Goal: Task Accomplishment & Management: Complete application form

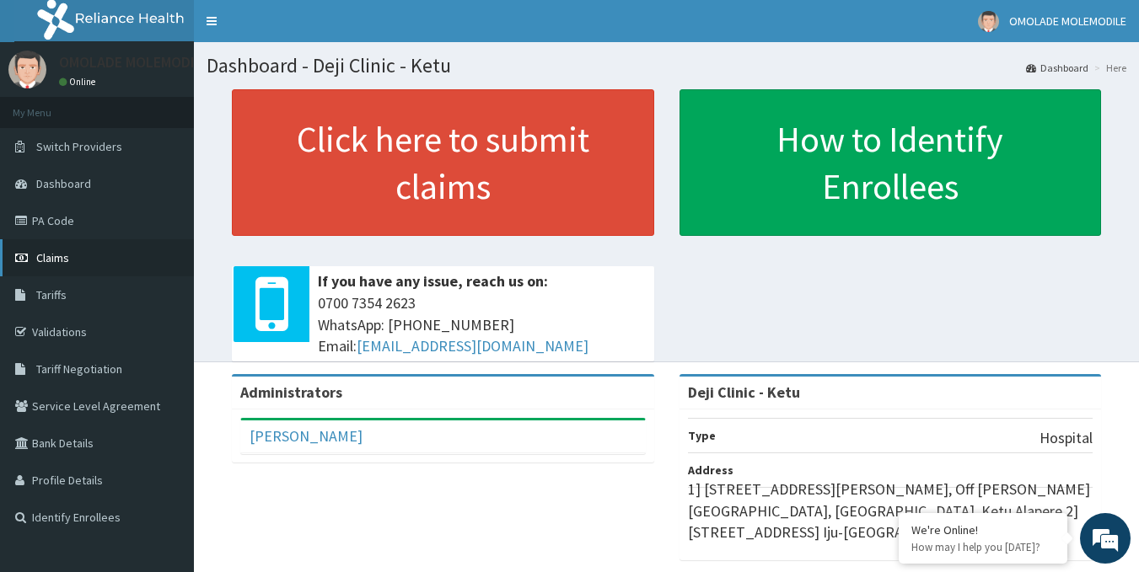
click at [70, 257] on link "Claims" at bounding box center [97, 257] width 194 height 37
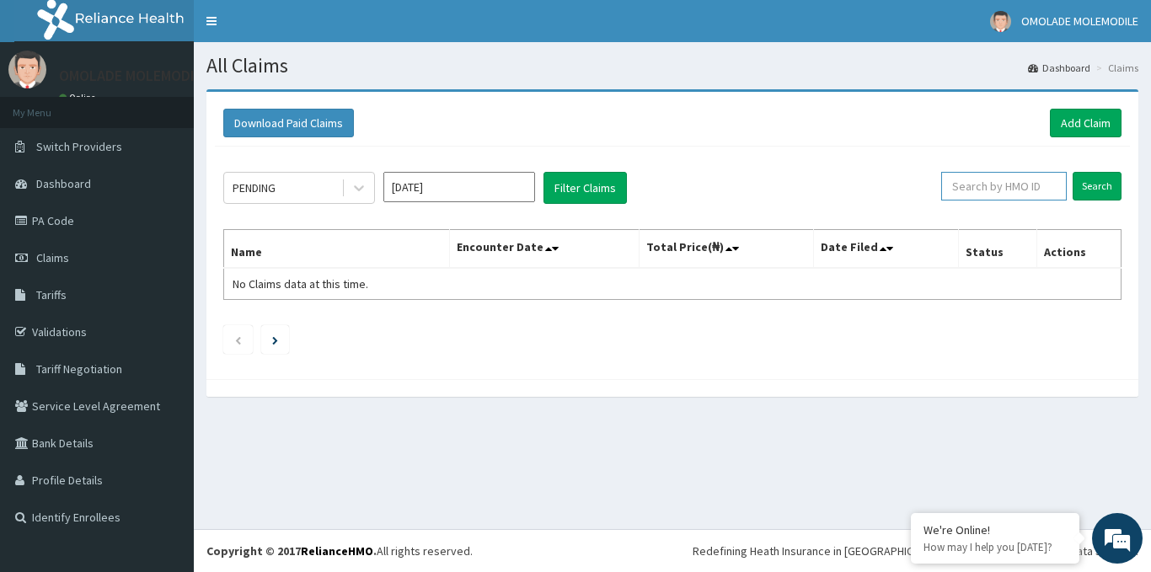
paste input "Ubp/10638/a"
type input "Ubp/10638/a"
click at [1096, 181] on input "Search" at bounding box center [1097, 186] width 49 height 29
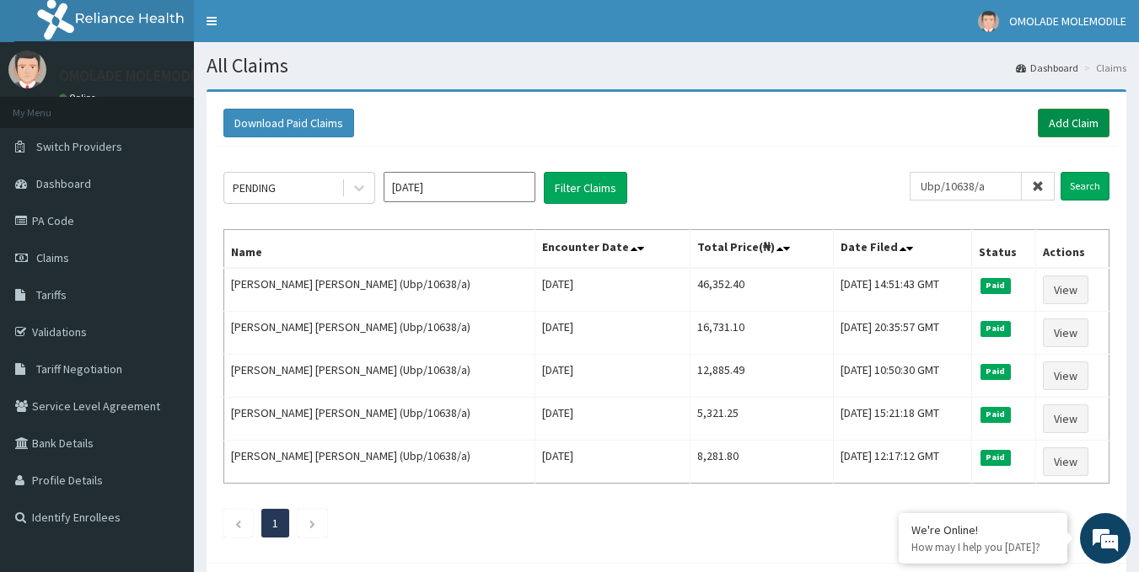
click at [1076, 121] on link "Add Claim" at bounding box center [1073, 123] width 72 height 29
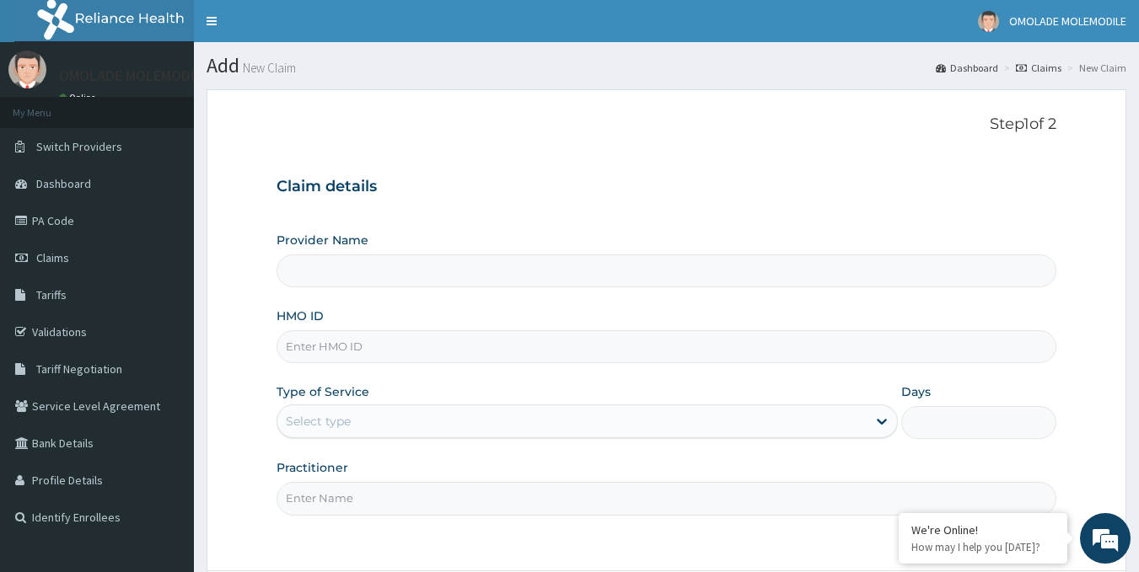
type input "Deji Clinic - Ketu"
click at [415, 352] on input "HMO ID" at bounding box center [666, 346] width 780 height 33
paste input "Ubp/10638/a"
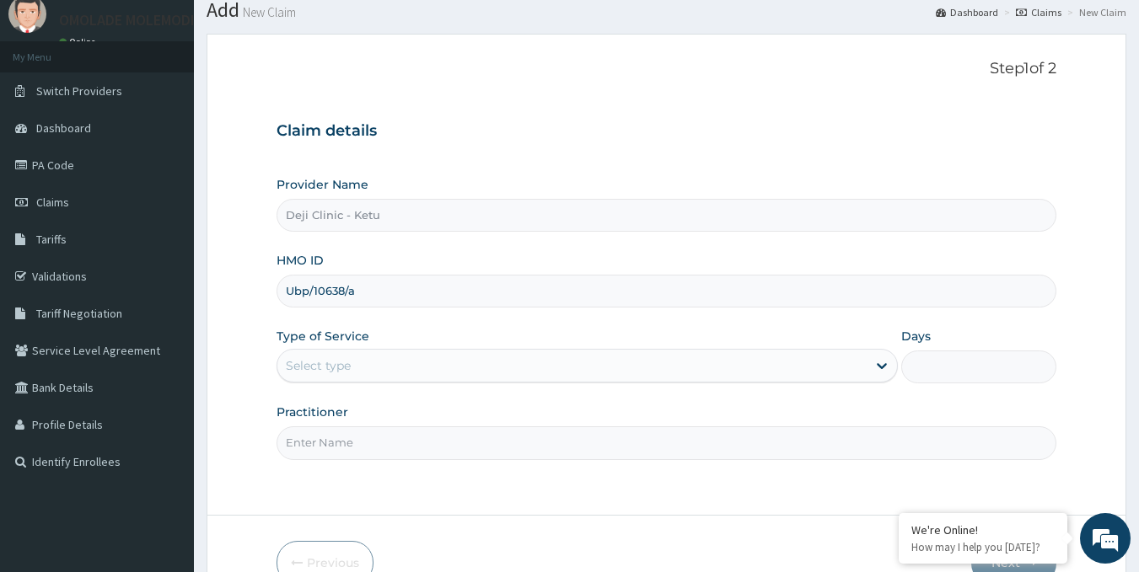
scroll to position [150, 0]
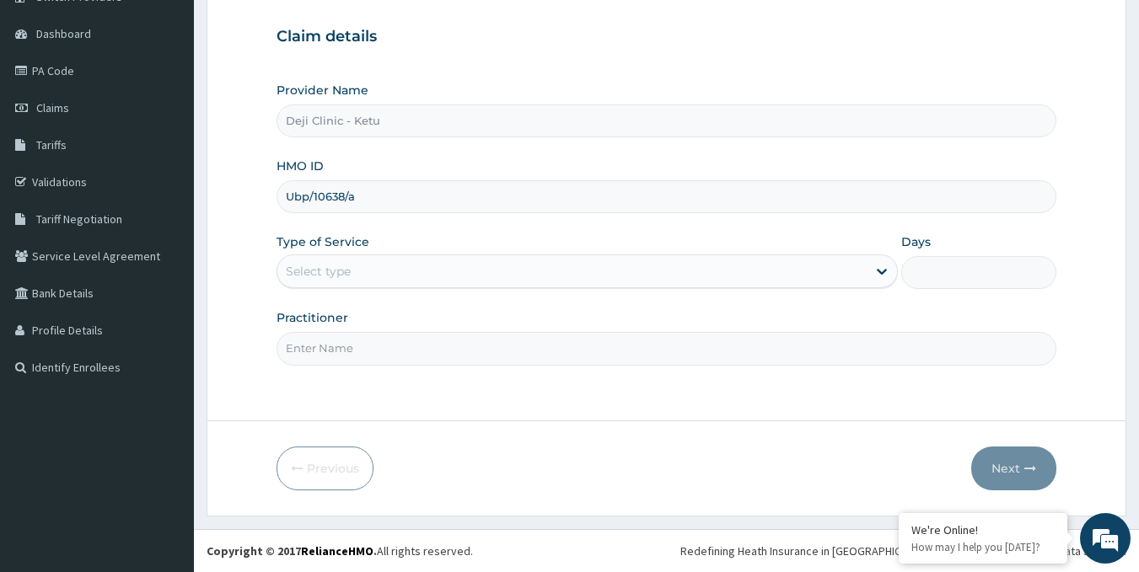
type input "Ubp/10638/a"
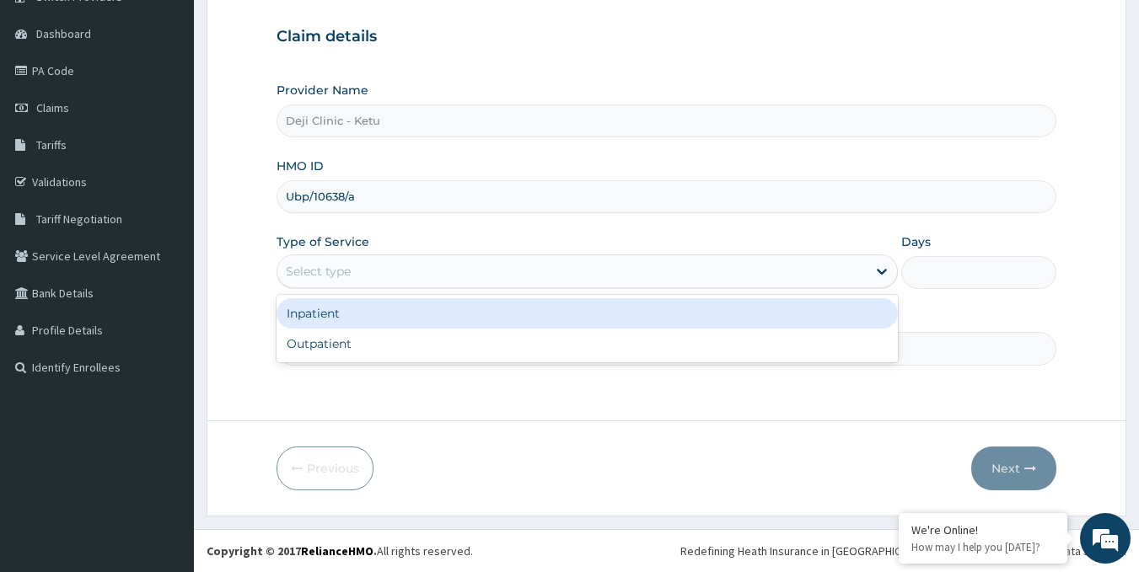
click at [387, 271] on div "Select type" at bounding box center [571, 271] width 589 height 27
click at [355, 311] on div "Inpatient" at bounding box center [586, 313] width 621 height 30
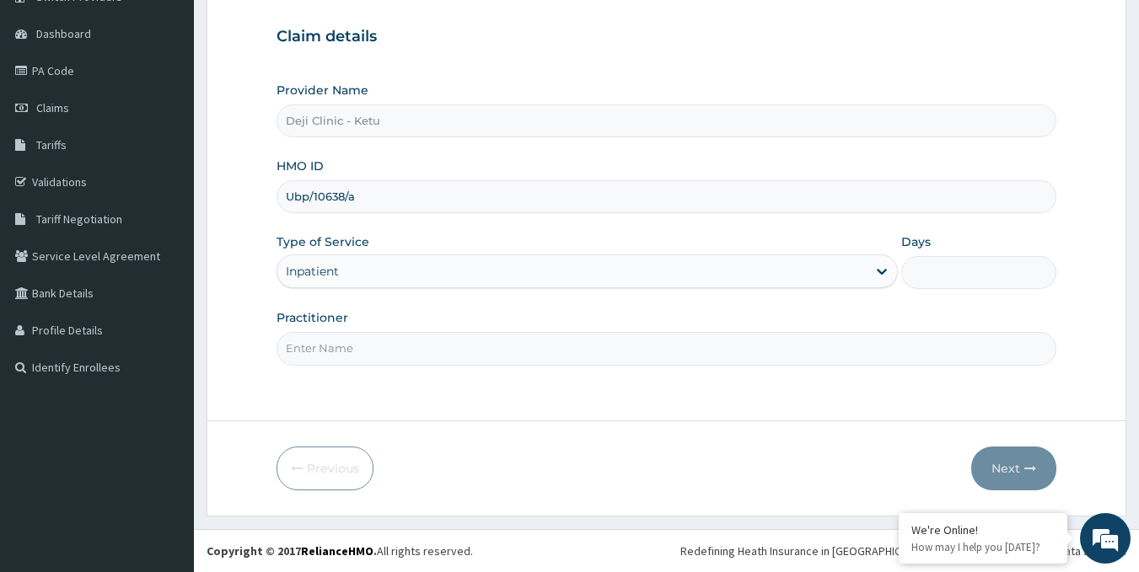
click at [928, 276] on input "Days" at bounding box center [978, 272] width 155 height 33
